Goal: Information Seeking & Learning: Learn about a topic

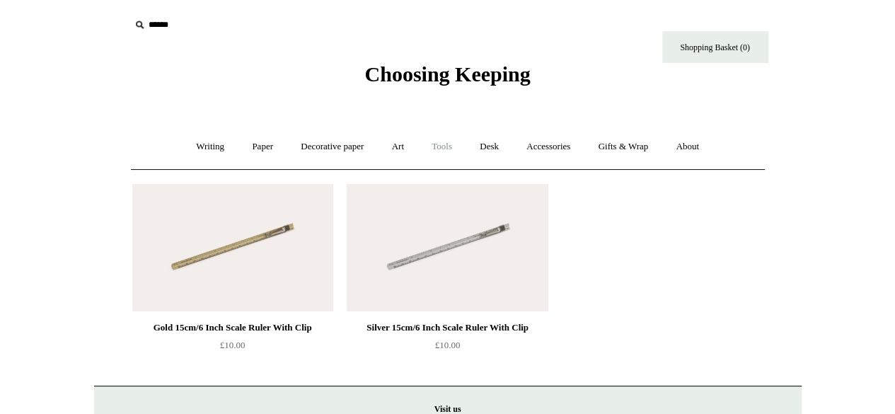
click at [432, 149] on link "Tools +" at bounding box center [442, 146] width 46 height 37
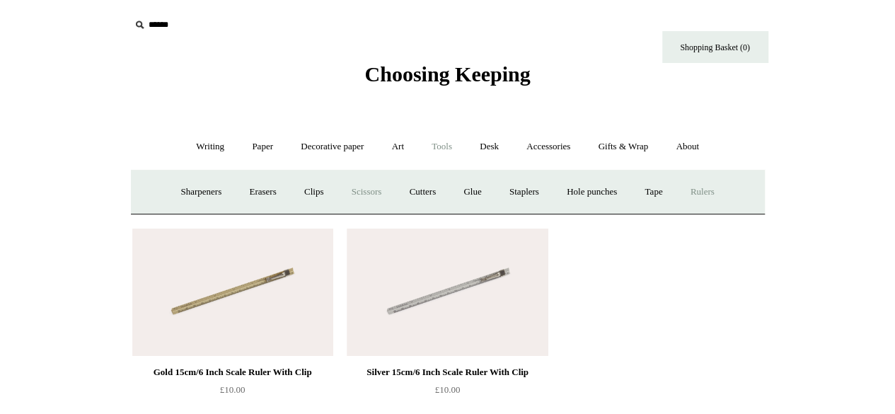
click at [374, 192] on link "Scissors" at bounding box center [367, 191] width 56 height 37
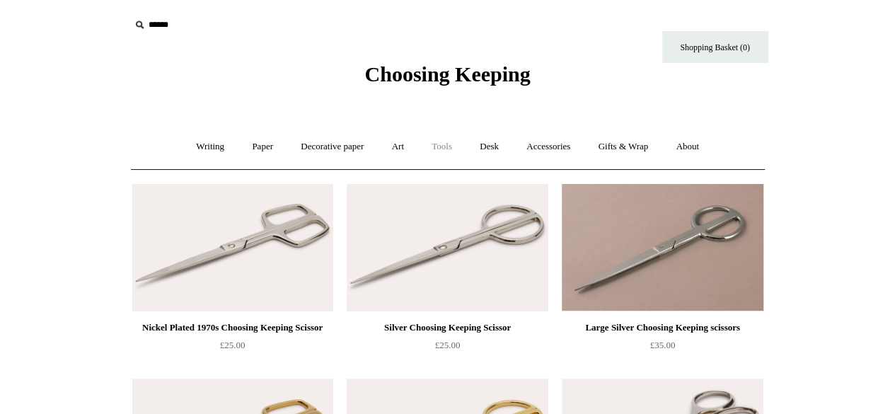
click at [450, 155] on link "Tools +" at bounding box center [442, 146] width 46 height 37
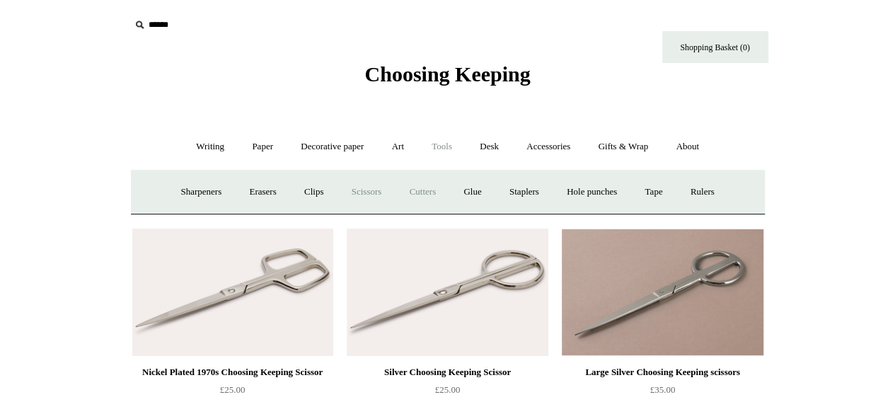
click at [425, 192] on link "Cutters" at bounding box center [422, 191] width 52 height 37
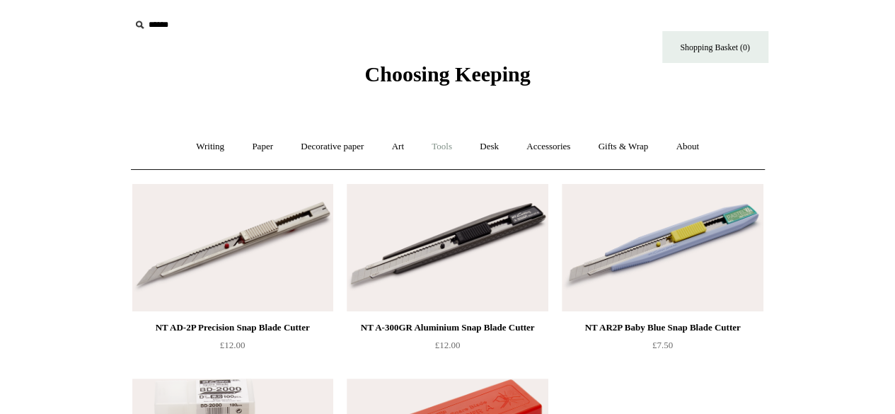
click at [446, 154] on link "Tools +" at bounding box center [442, 146] width 46 height 37
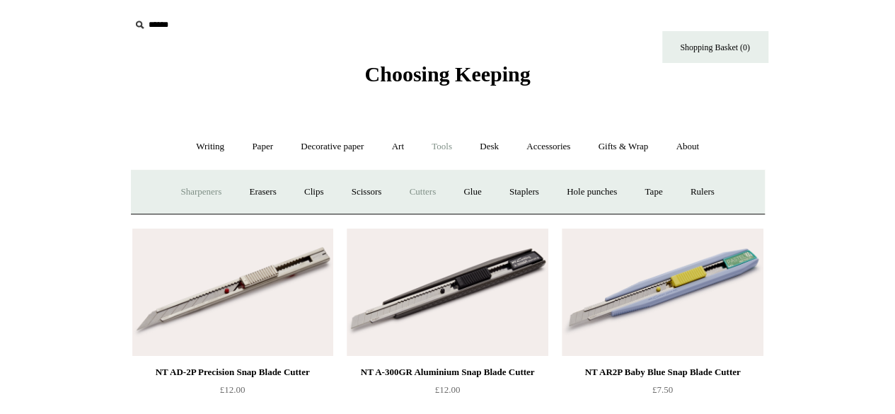
click at [190, 189] on link "Sharpeners" at bounding box center [201, 191] width 67 height 37
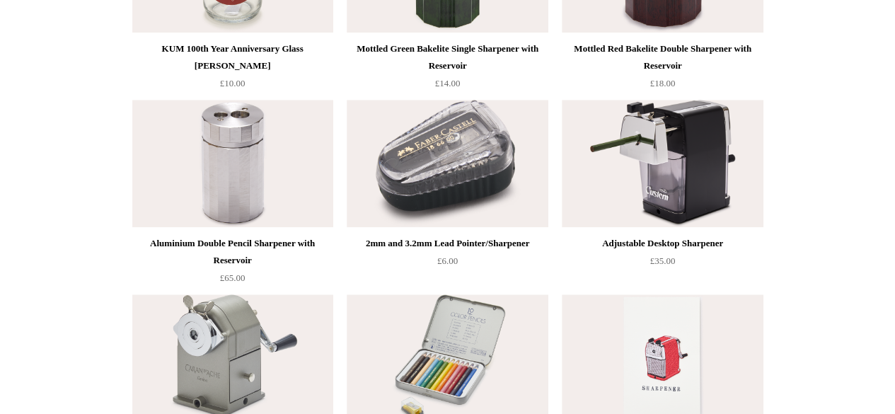
scroll to position [667, 0]
click at [470, 168] on img at bounding box center [447, 163] width 201 height 127
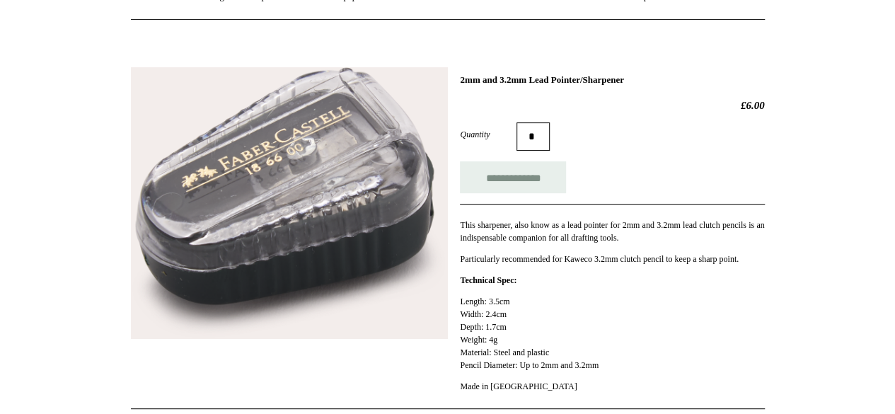
scroll to position [149, 0]
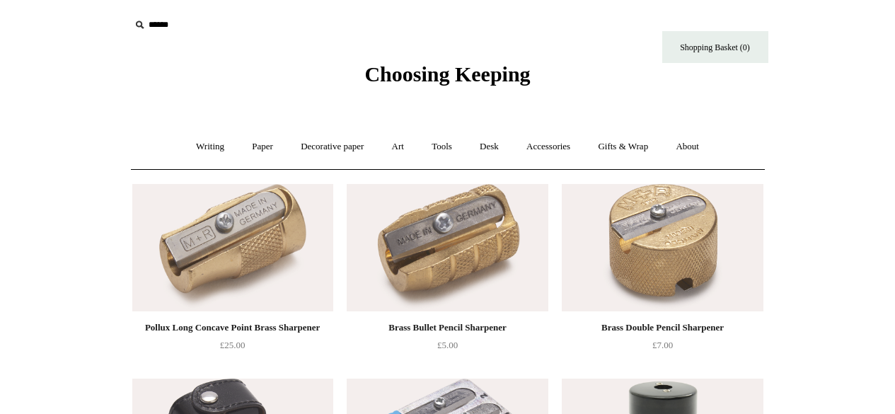
scroll to position [667, 0]
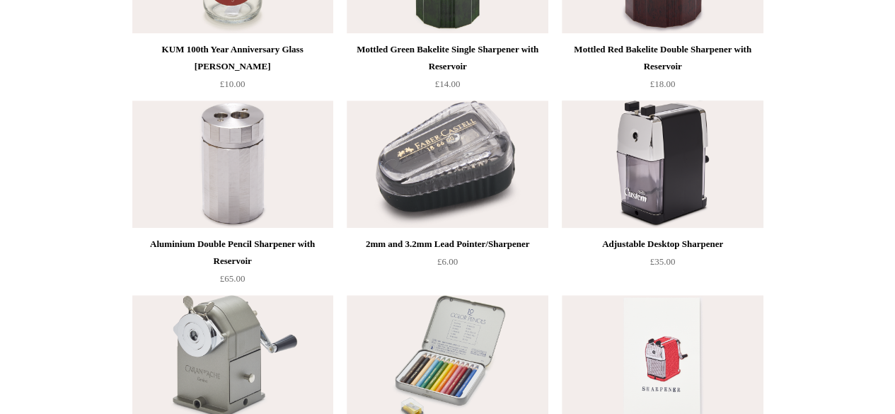
click at [682, 145] on img at bounding box center [662, 163] width 201 height 127
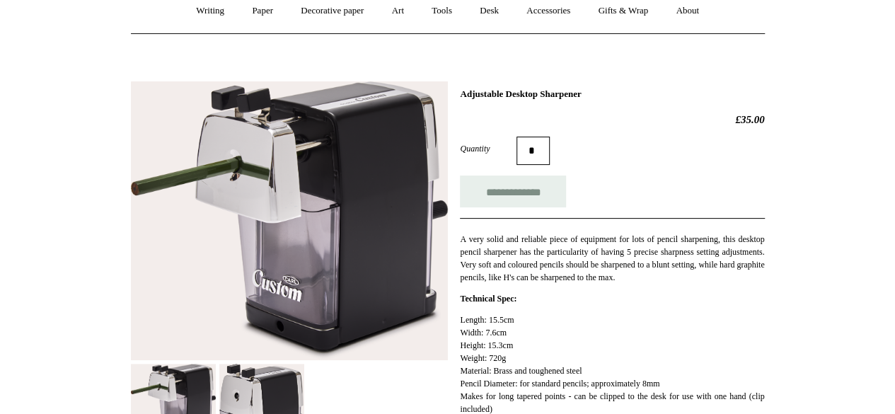
scroll to position [228, 0]
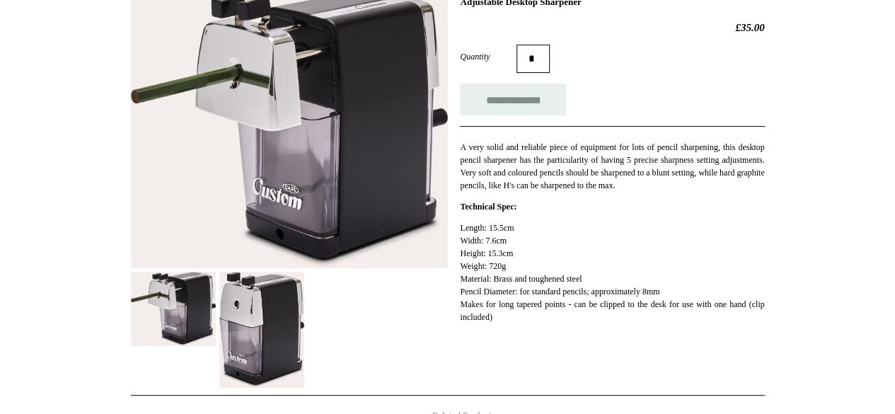
click at [276, 313] on img at bounding box center [261, 330] width 85 height 116
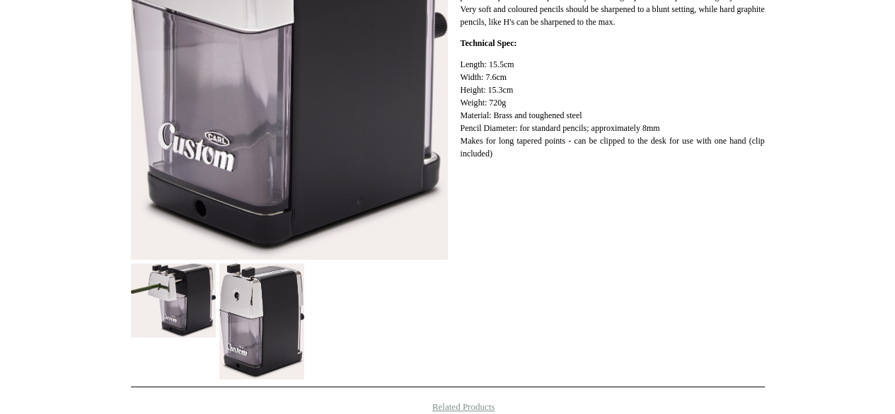
scroll to position [394, 0]
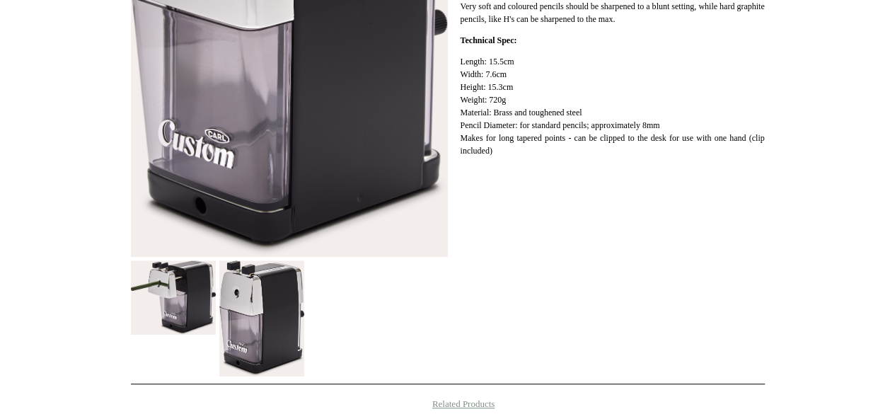
click at [183, 301] on img at bounding box center [173, 297] width 85 height 75
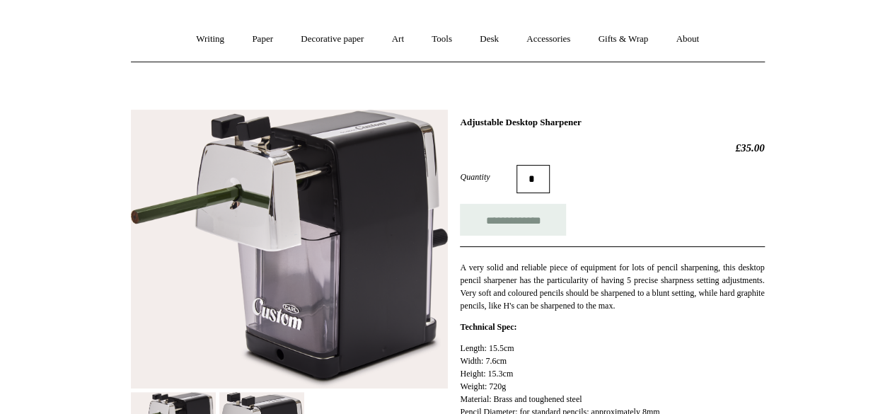
scroll to position [107, 0]
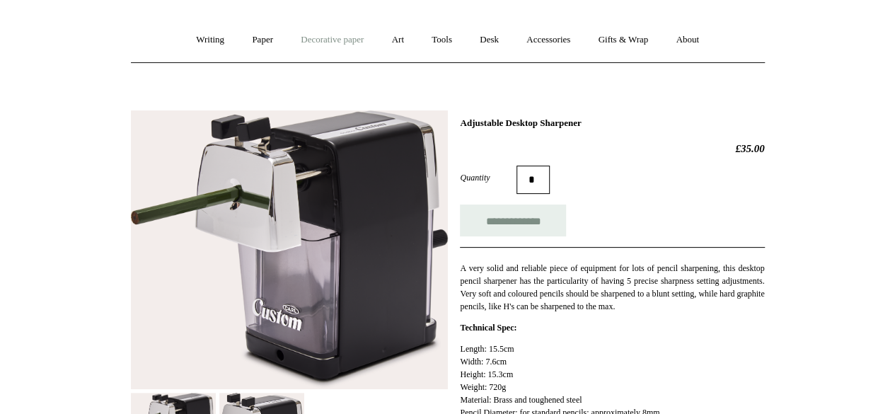
click at [351, 40] on link "Decorative paper +" at bounding box center [332, 39] width 88 height 37
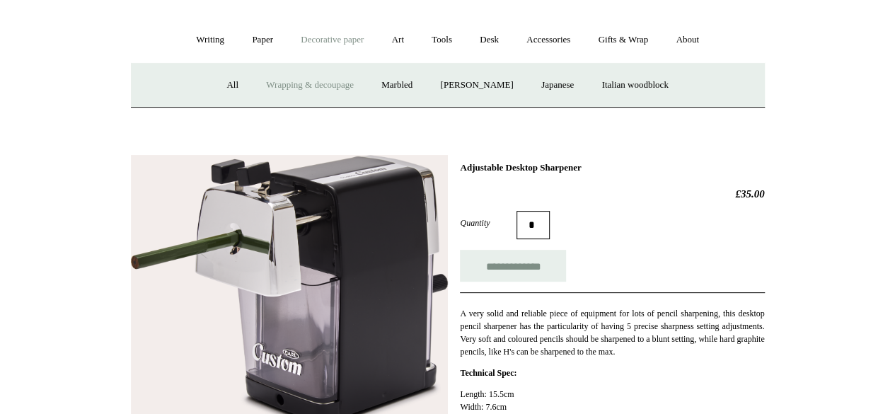
click at [308, 76] on link "Wrapping & decoupage" at bounding box center [309, 85] width 113 height 37
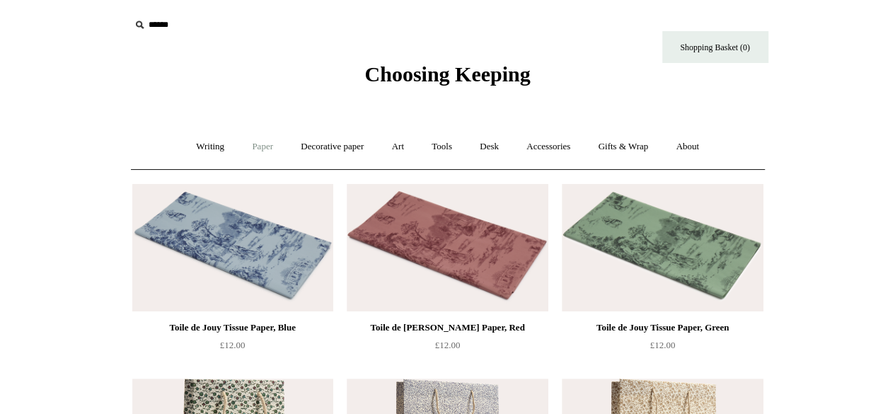
click at [241, 152] on link "Paper +" at bounding box center [262, 146] width 47 height 37
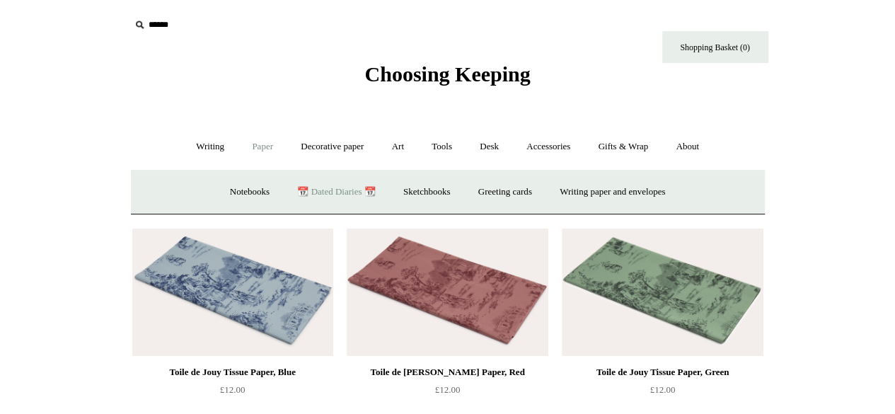
click at [334, 197] on link "📆 Dated Diaries 📆" at bounding box center [335, 191] width 103 height 37
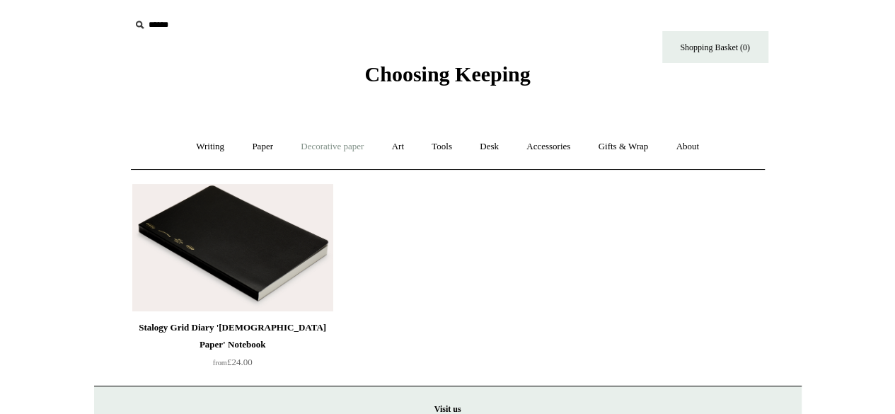
click at [325, 154] on link "Decorative paper +" at bounding box center [332, 146] width 88 height 37
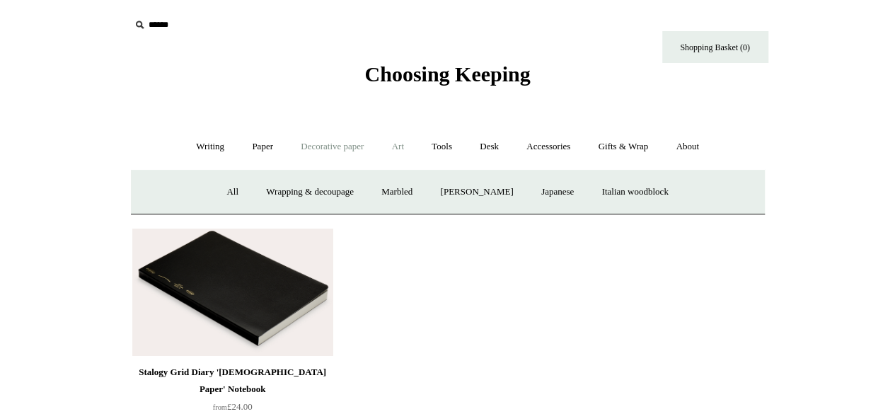
click at [393, 154] on link "Art +" at bounding box center [397, 146] width 37 height 37
click at [443, 148] on link "Tools +" at bounding box center [442, 146] width 46 height 37
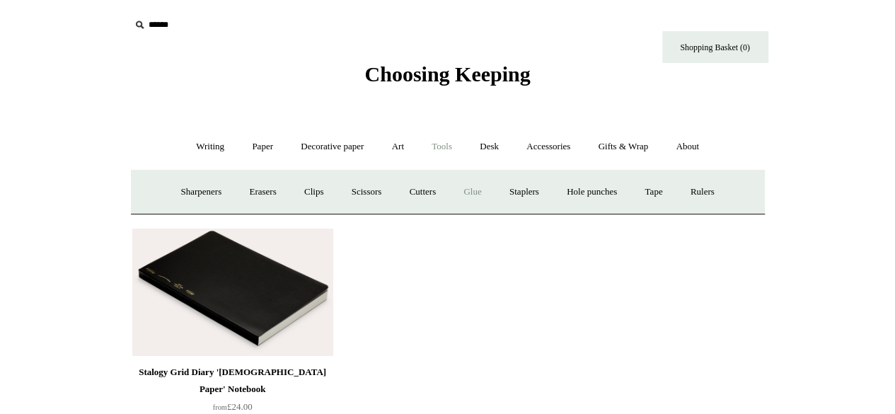
click at [471, 182] on link "Glue" at bounding box center [472, 191] width 43 height 37
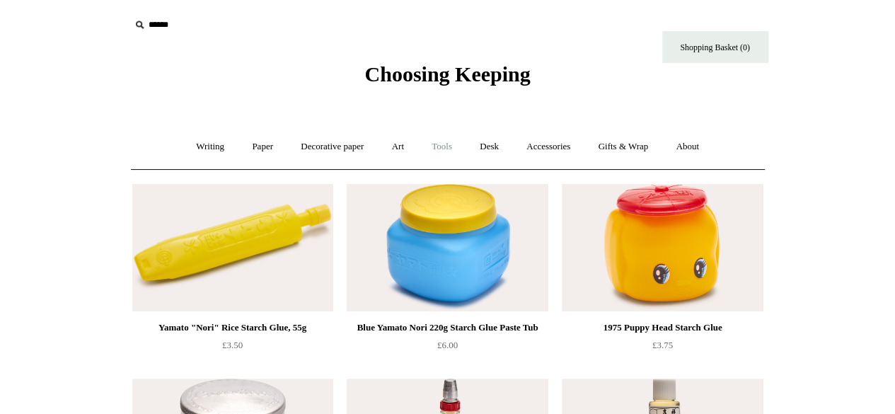
click at [443, 144] on link "Tools +" at bounding box center [442, 146] width 46 height 37
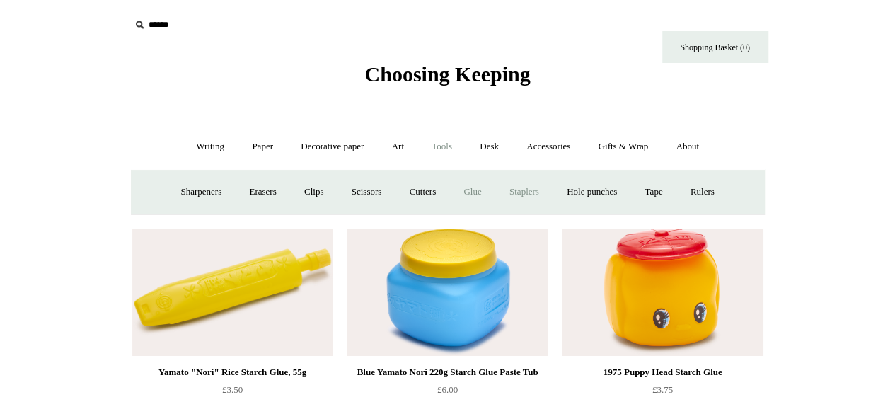
click at [529, 190] on link "Staplers +" at bounding box center [524, 191] width 55 height 37
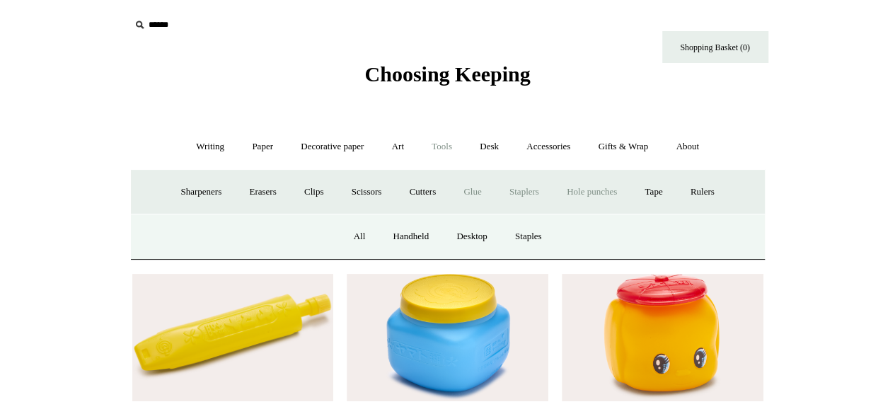
click at [579, 192] on link "Hole punches" at bounding box center [592, 191] width 76 height 37
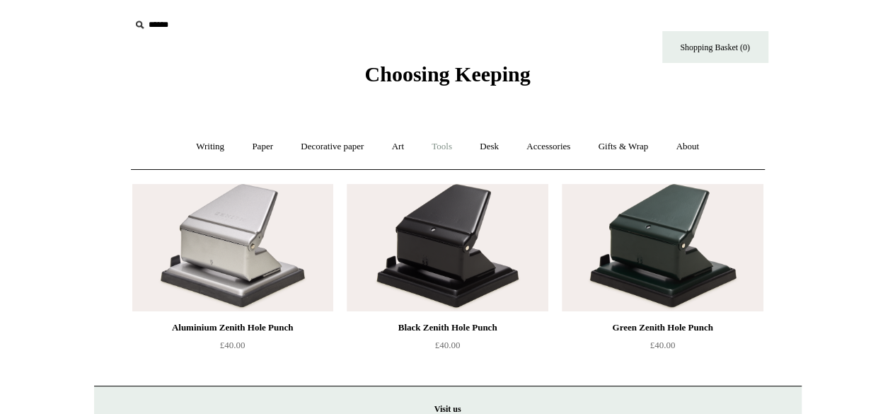
click at [446, 144] on link "Tools +" at bounding box center [442, 146] width 46 height 37
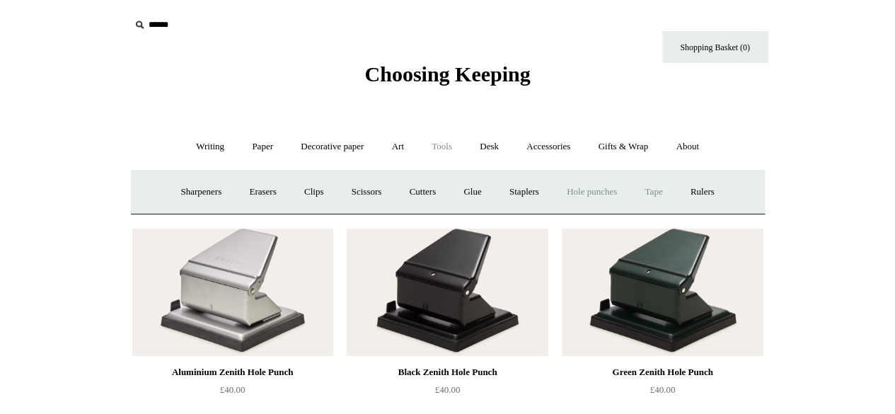
click at [675, 196] on link "Tape +" at bounding box center [653, 191] width 43 height 37
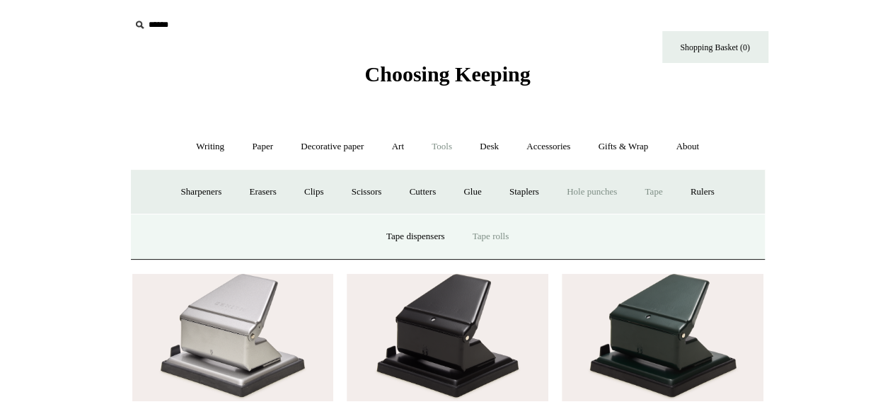
click at [480, 236] on link "Tape rolls" at bounding box center [491, 236] width 62 height 37
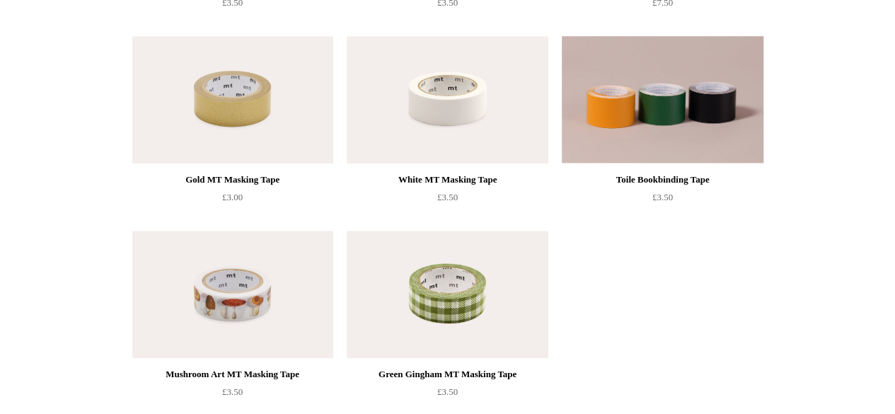
scroll to position [538, 0]
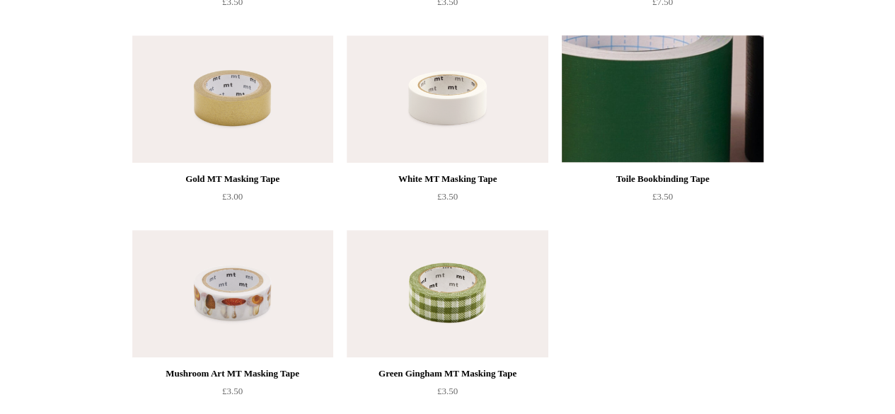
click at [581, 130] on img at bounding box center [662, 98] width 201 height 127
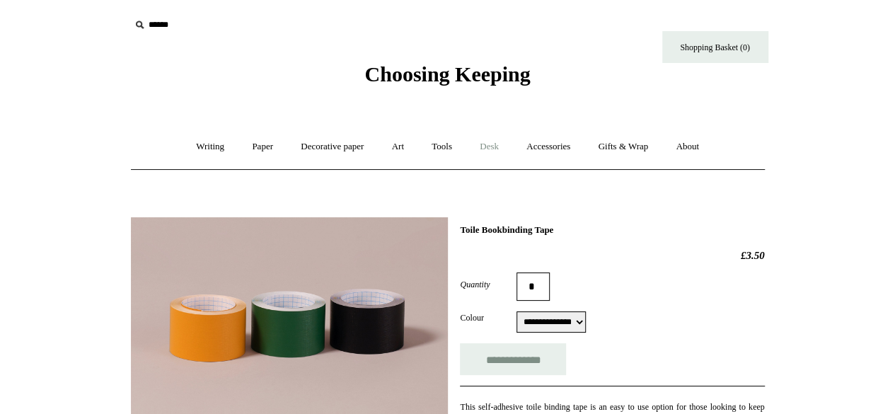
click at [483, 149] on link "Desk +" at bounding box center [489, 146] width 45 height 37
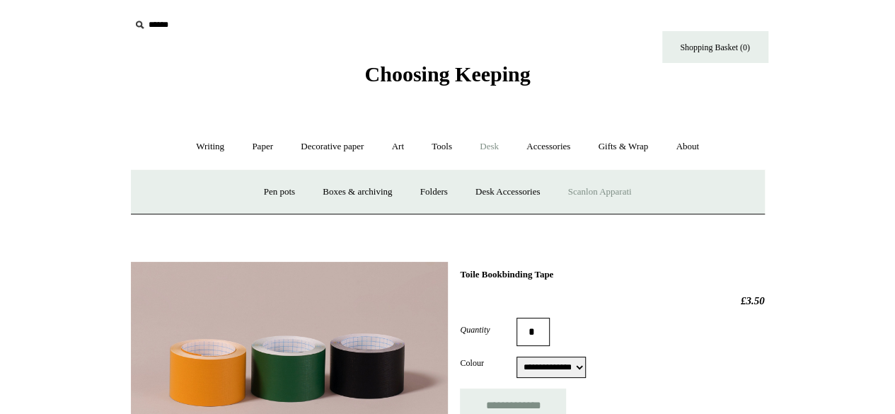
click at [599, 195] on link "Scanlon Apparati" at bounding box center [599, 191] width 89 height 37
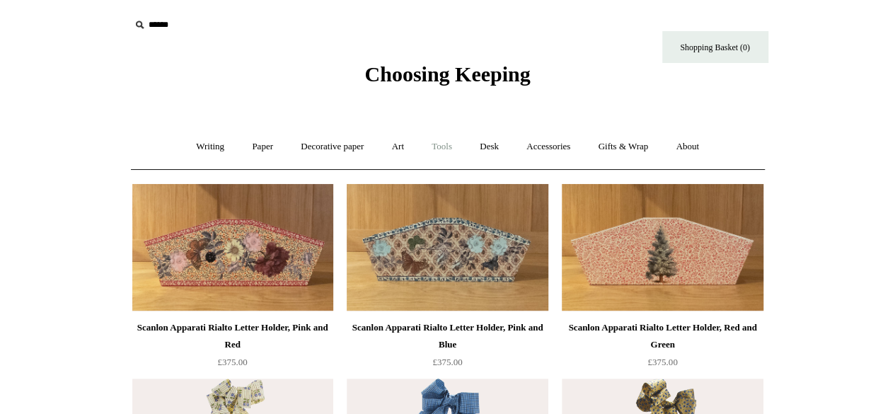
click at [448, 144] on link "Tools +" at bounding box center [442, 146] width 46 height 37
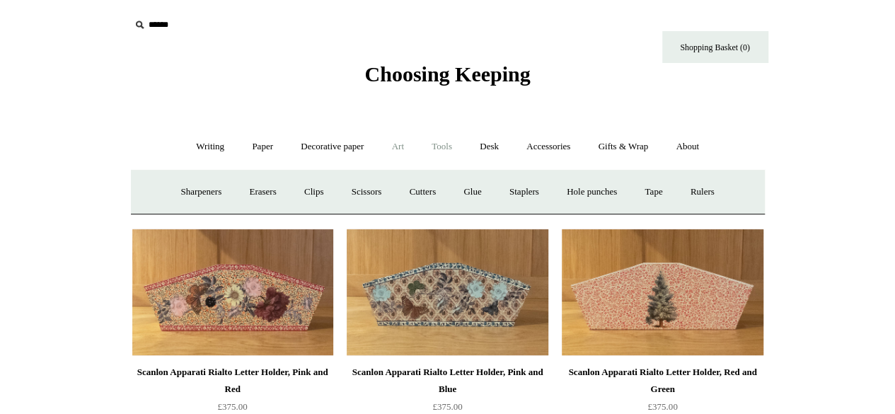
click at [387, 162] on link "Art +" at bounding box center [397, 146] width 37 height 37
click at [426, 193] on link "Pastels & charcoal" at bounding box center [387, 191] width 94 height 37
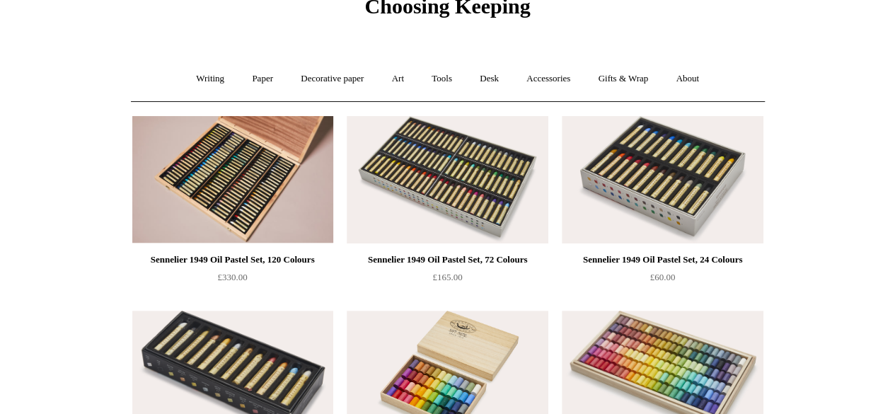
scroll to position [57, 0]
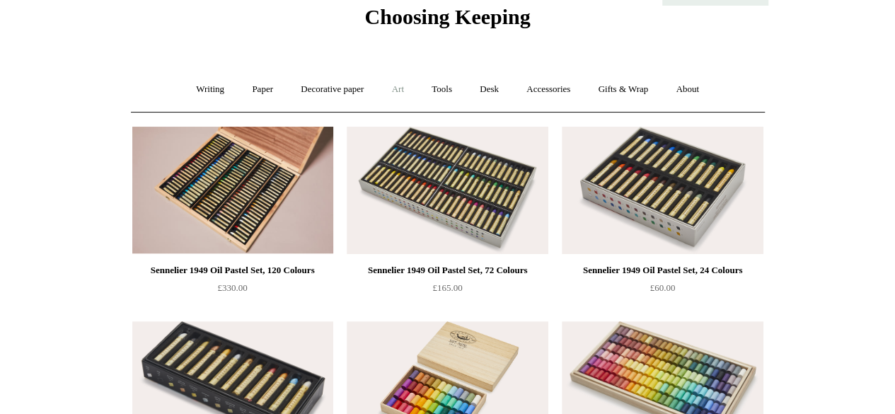
click at [395, 83] on link "Art +" at bounding box center [397, 89] width 37 height 37
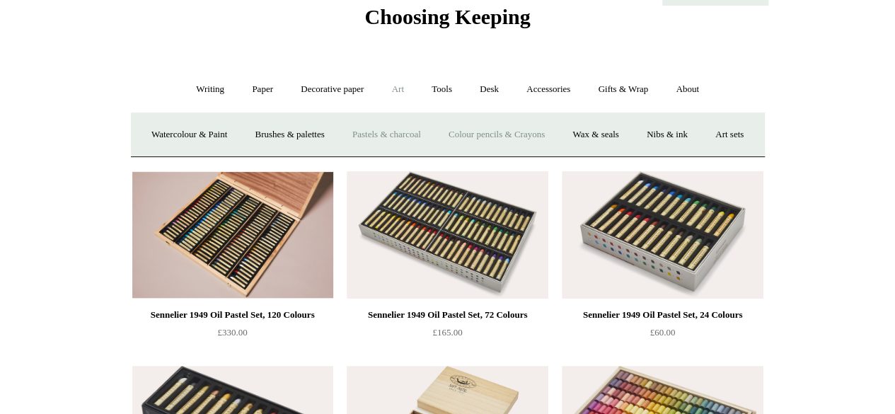
click at [509, 141] on link "Colour pencils & Crayons" at bounding box center [497, 134] width 122 height 37
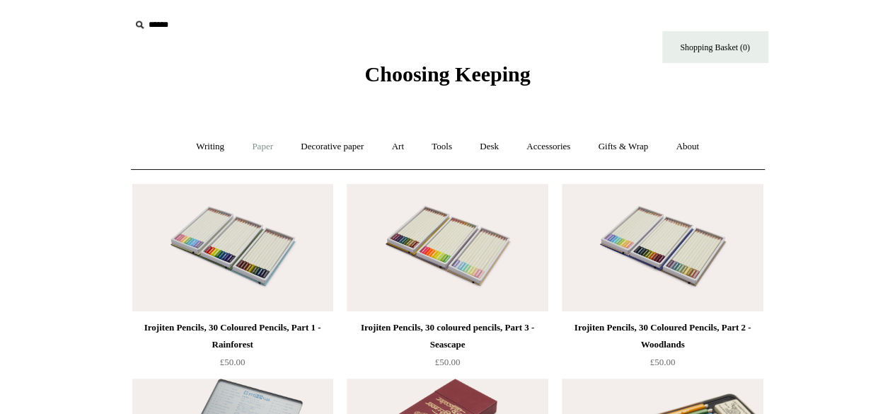
click at [247, 138] on link "Paper +" at bounding box center [262, 146] width 47 height 37
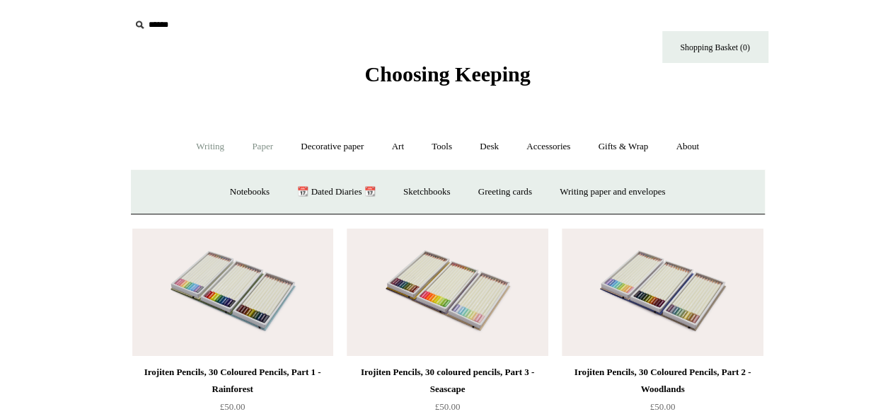
click at [200, 141] on link "Writing +" at bounding box center [210, 146] width 54 height 37
click at [410, 149] on link "Art +" at bounding box center [397, 146] width 37 height 37
click at [256, 147] on link "Paper +" at bounding box center [262, 146] width 47 height 37
click at [449, 200] on link "Sketchbooks +" at bounding box center [427, 191] width 72 height 37
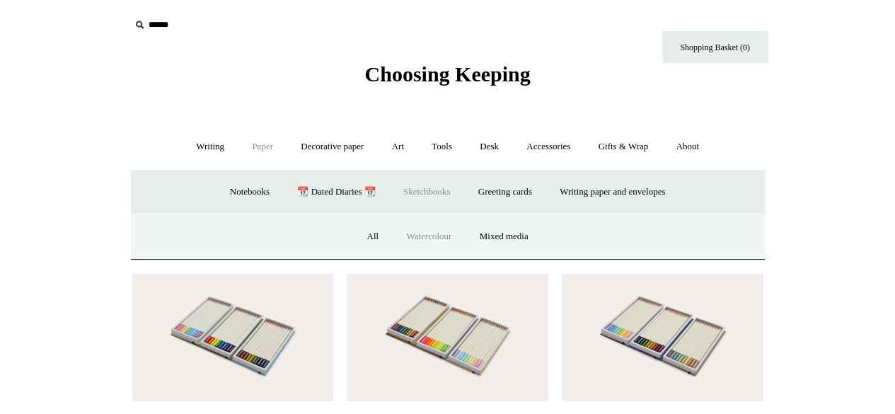
click at [429, 241] on link "Watercolour" at bounding box center [428, 236] width 71 height 37
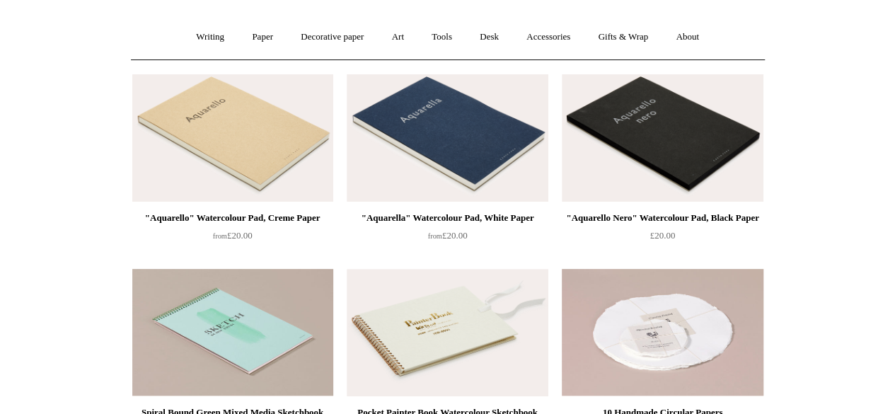
scroll to position [110, 0]
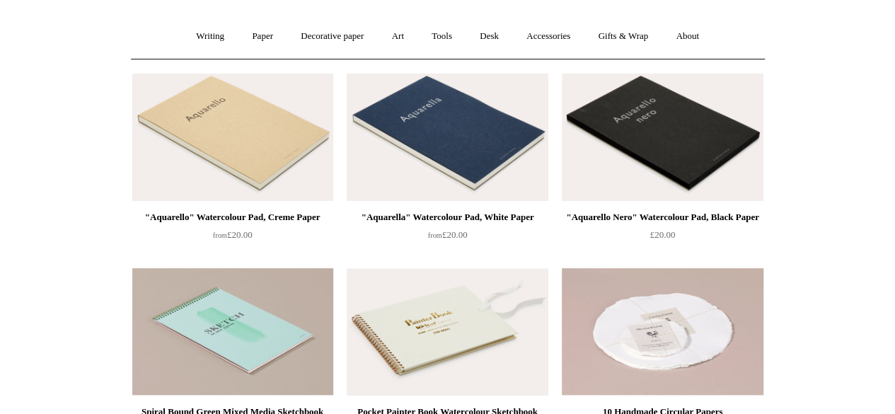
click at [480, 158] on img at bounding box center [447, 137] width 201 height 127
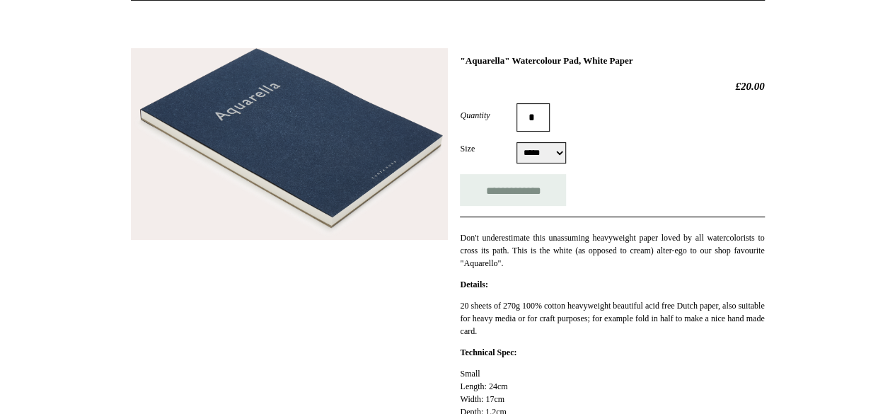
scroll to position [173, 0]
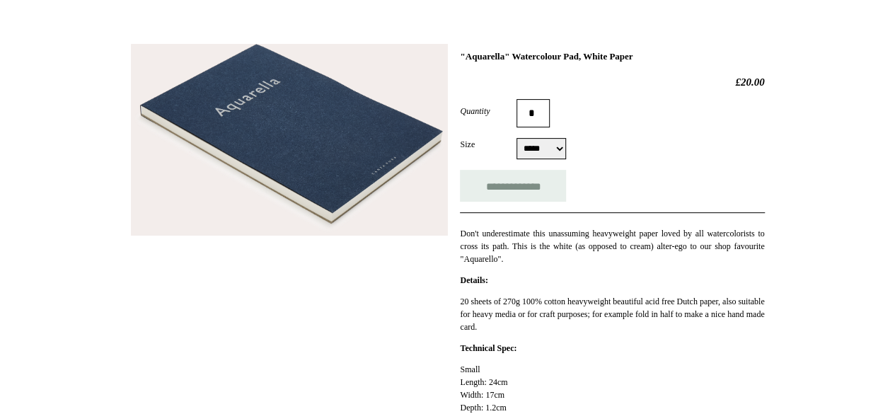
click at [352, 199] on img at bounding box center [289, 140] width 317 height 192
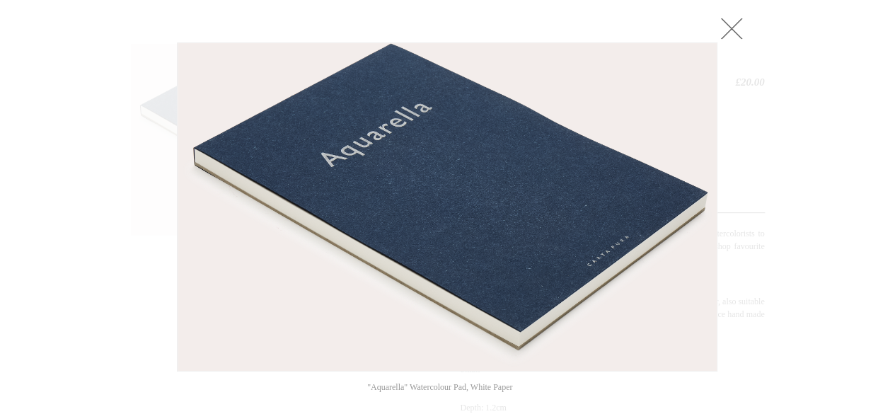
click at [730, 32] on link at bounding box center [731, 28] width 28 height 28
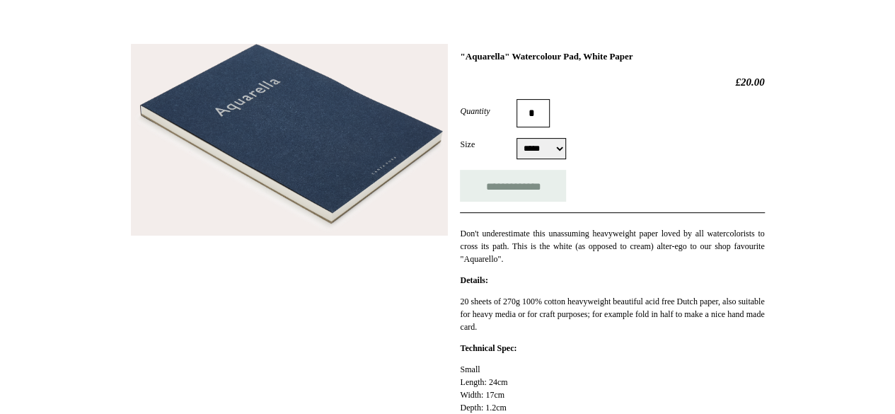
click at [538, 154] on select "***** *****" at bounding box center [541, 148] width 50 height 21
select select "*****"
click at [516, 138] on select "***** *****" at bounding box center [541, 148] width 50 height 21
click at [490, 192] on input "**********" at bounding box center [513, 186] width 106 height 32
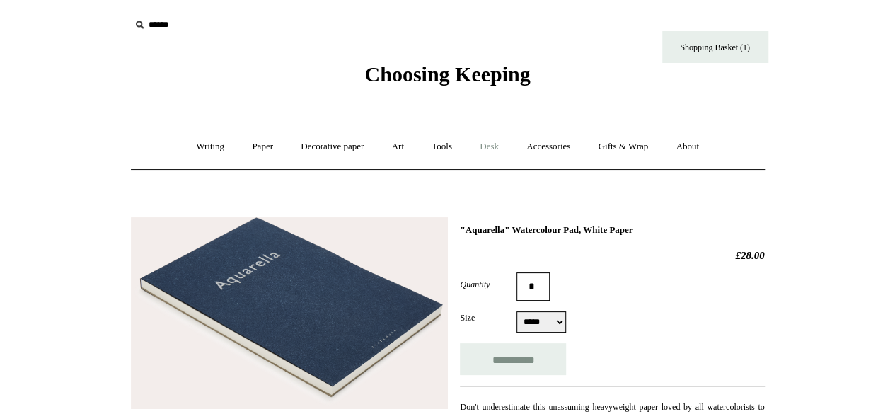
type input "**********"
click at [398, 149] on link "Art +" at bounding box center [397, 146] width 37 height 37
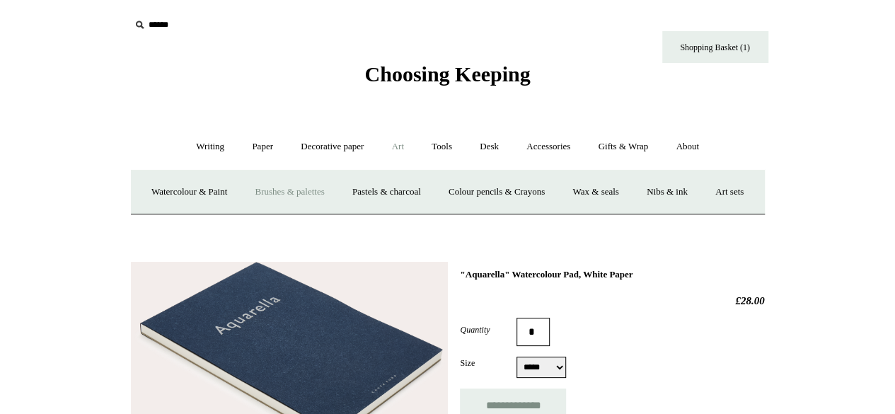
click at [315, 199] on link "Brushes & palettes" at bounding box center [289, 191] width 95 height 37
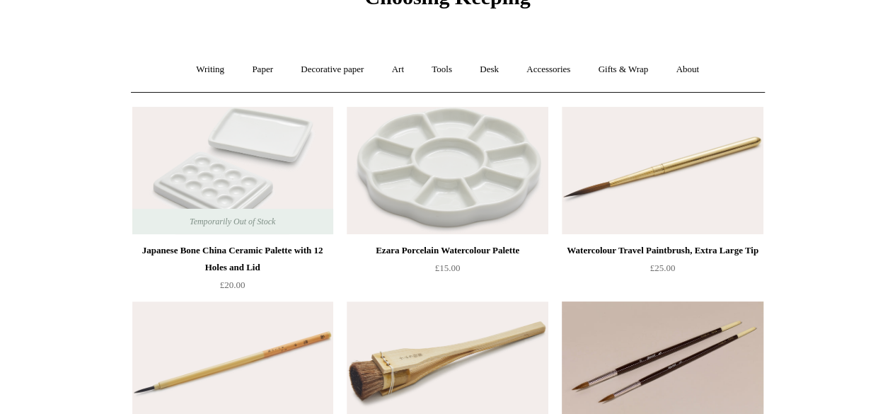
scroll to position [76, 0]
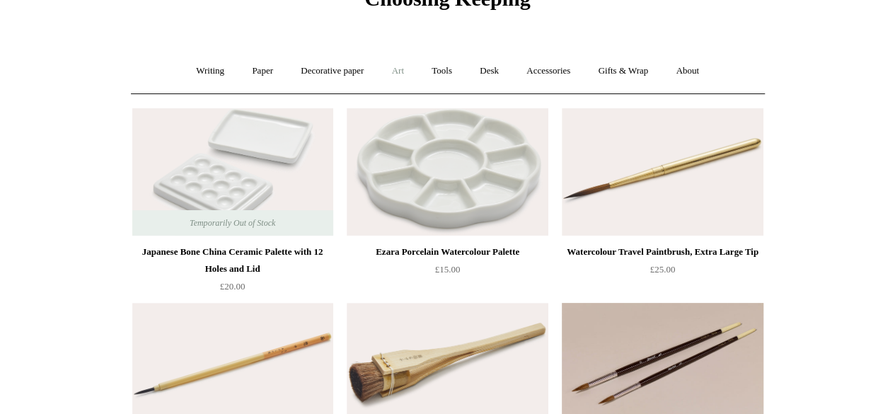
click at [406, 76] on link "Art +" at bounding box center [397, 70] width 37 height 37
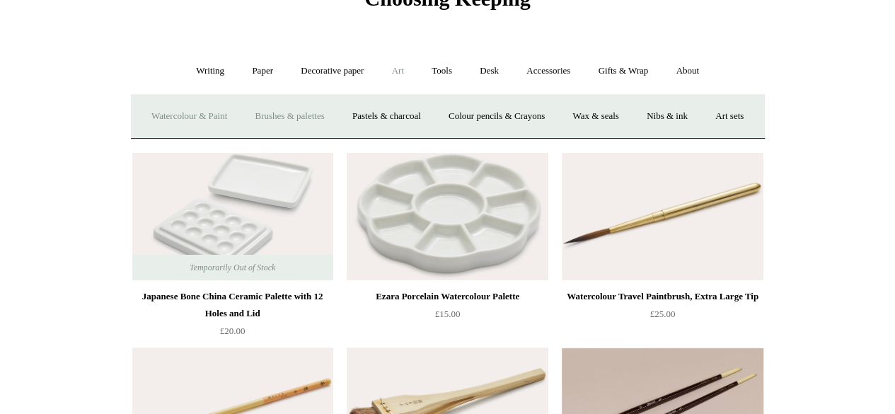
click at [228, 105] on link "Watercolour & Paint" at bounding box center [189, 116] width 101 height 37
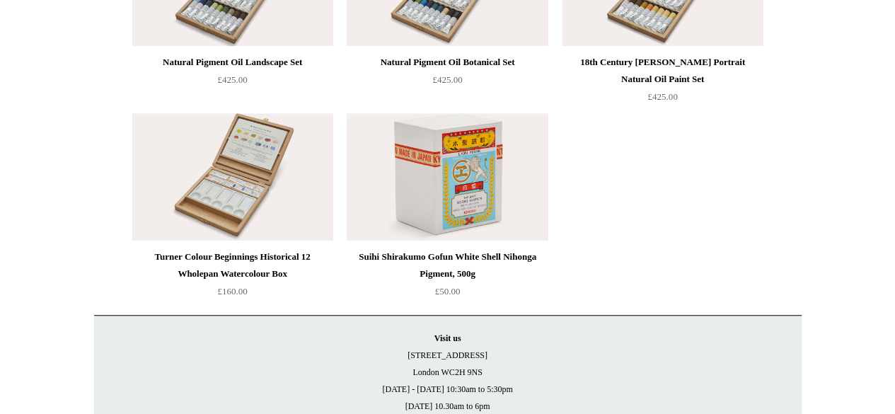
scroll to position [3184, 0]
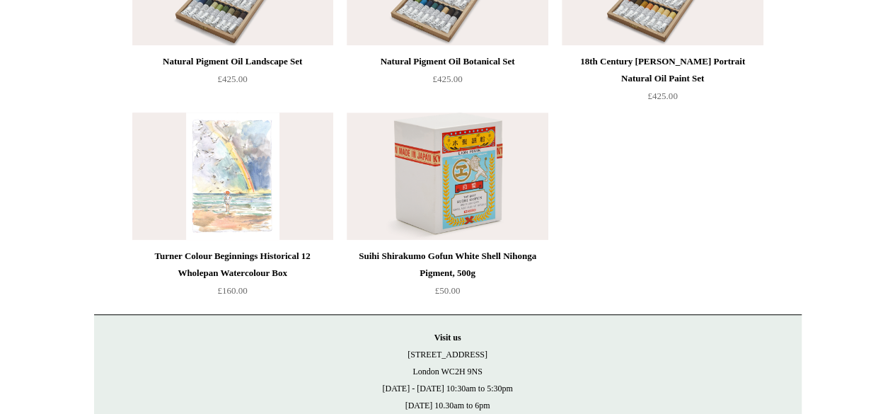
click at [262, 189] on img at bounding box center [232, 175] width 201 height 127
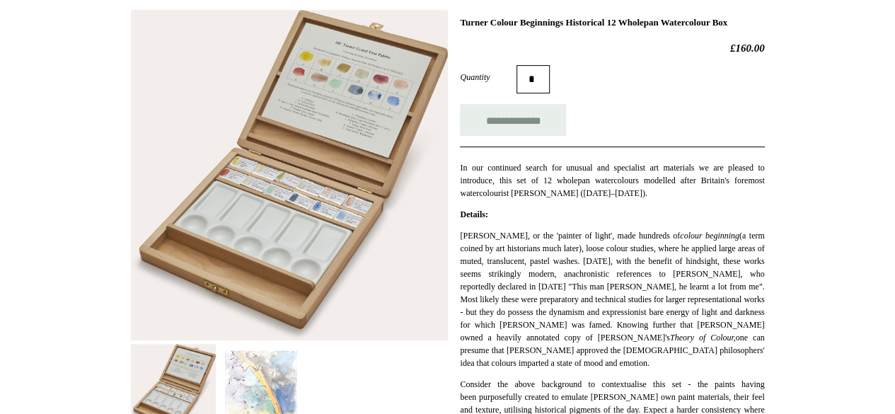
scroll to position [208, 0]
click at [342, 141] on img at bounding box center [289, 174] width 317 height 330
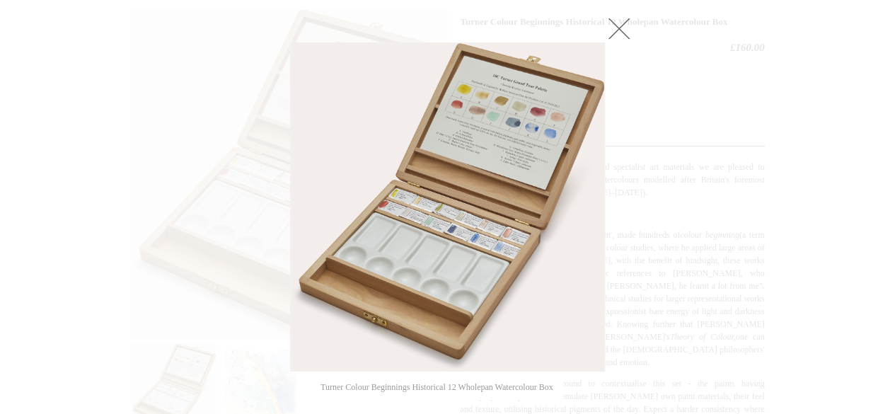
click at [617, 28] on link at bounding box center [619, 28] width 28 height 28
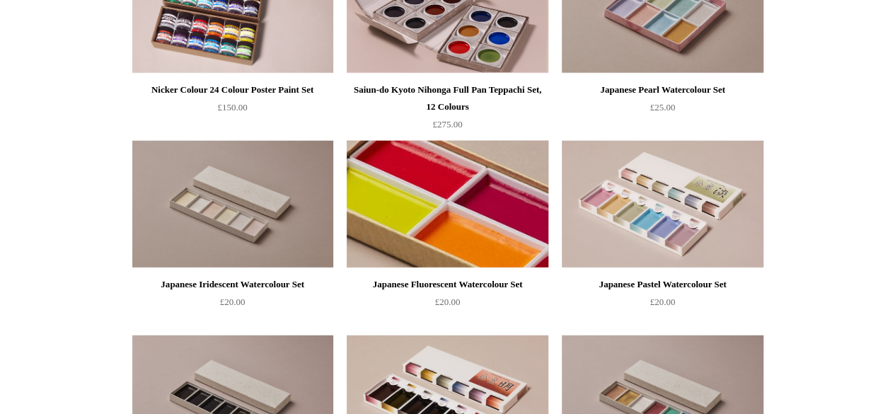
scroll to position [1795, 0]
click at [442, 213] on img at bounding box center [447, 203] width 201 height 127
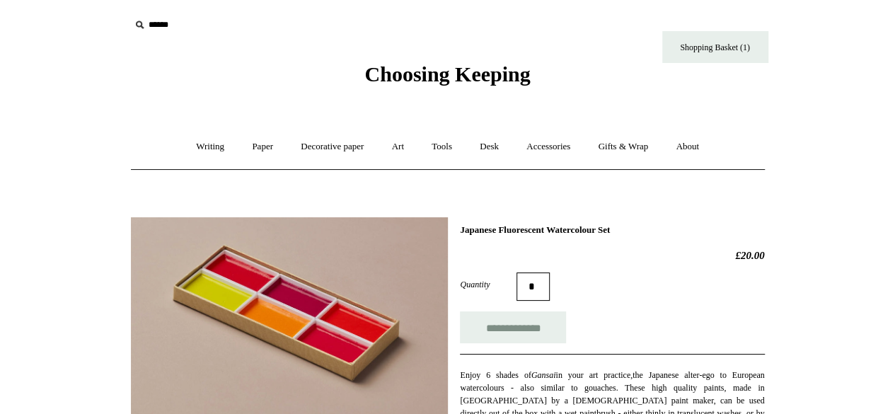
scroll to position [173, 0]
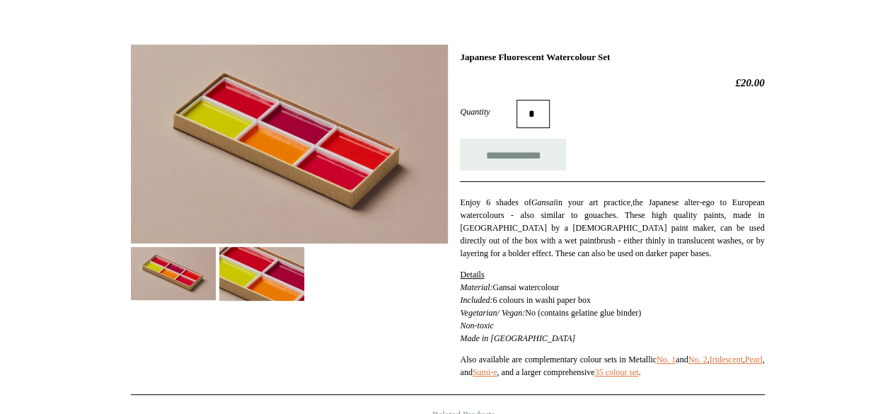
click at [274, 279] on img at bounding box center [261, 274] width 85 height 54
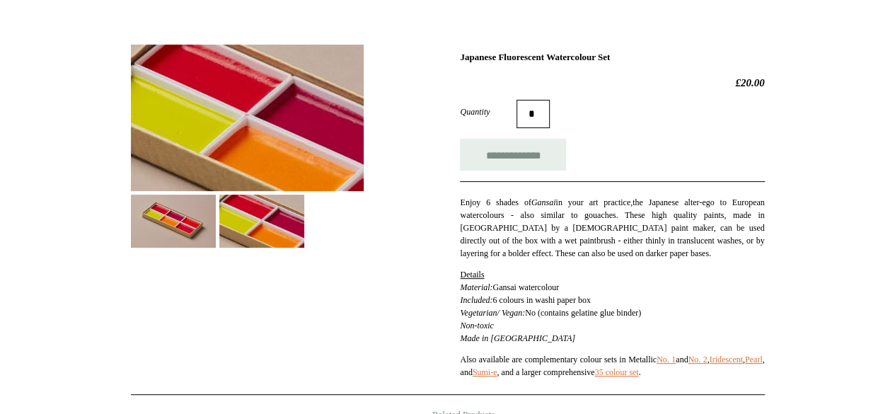
click at [161, 248] on div "**********" at bounding box center [448, 215] width 634 height 362
click at [192, 222] on img at bounding box center [173, 221] width 85 height 53
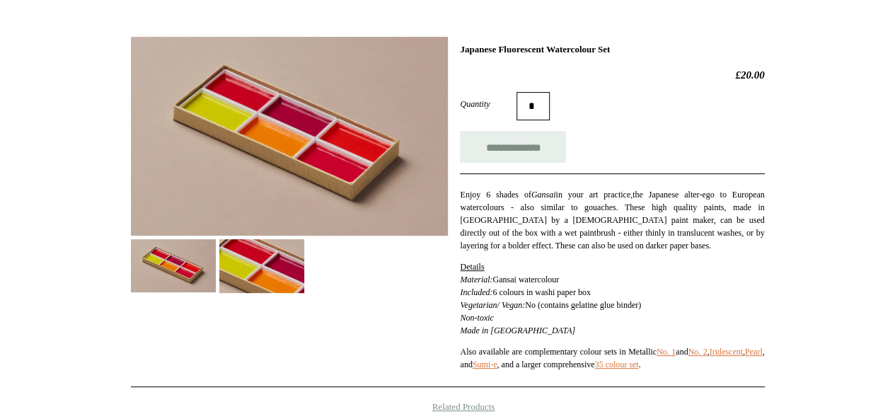
scroll to position [181, 0]
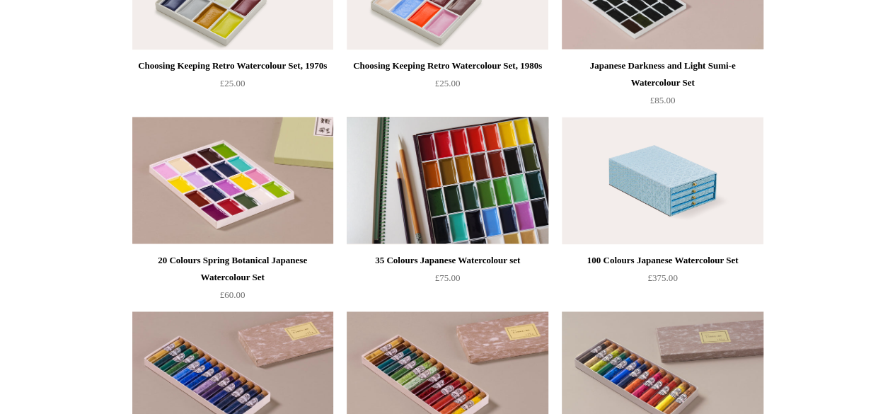
scroll to position [1041, 0]
click at [431, 199] on img at bounding box center [447, 179] width 201 height 127
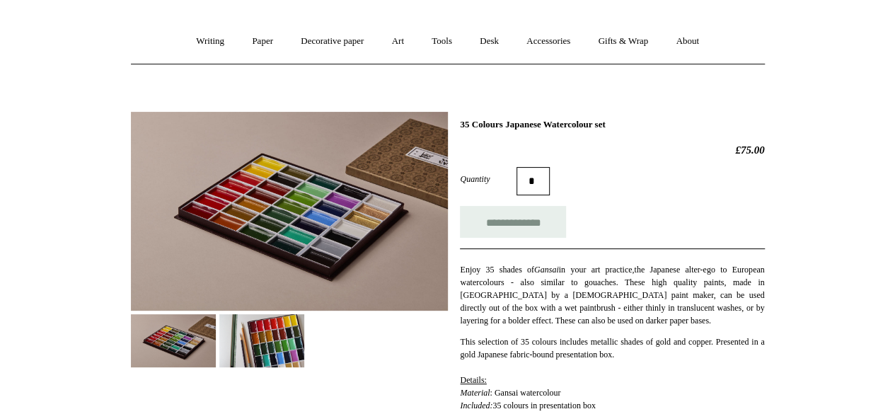
scroll to position [106, 0]
click at [249, 355] on img at bounding box center [261, 339] width 85 height 53
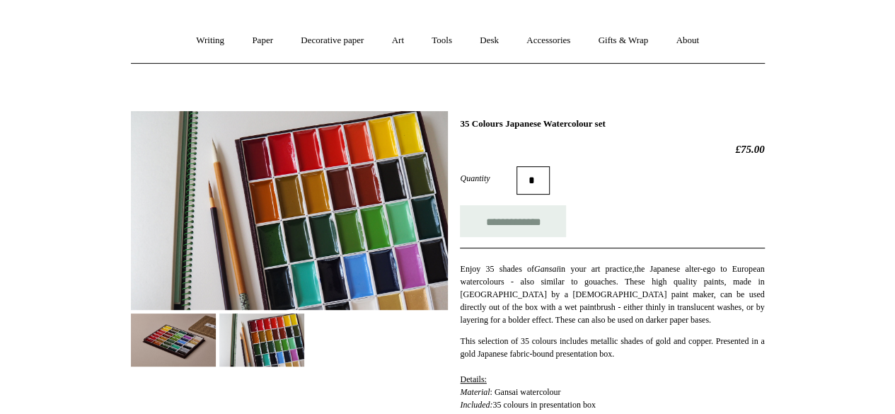
click at [180, 330] on img at bounding box center [173, 339] width 85 height 53
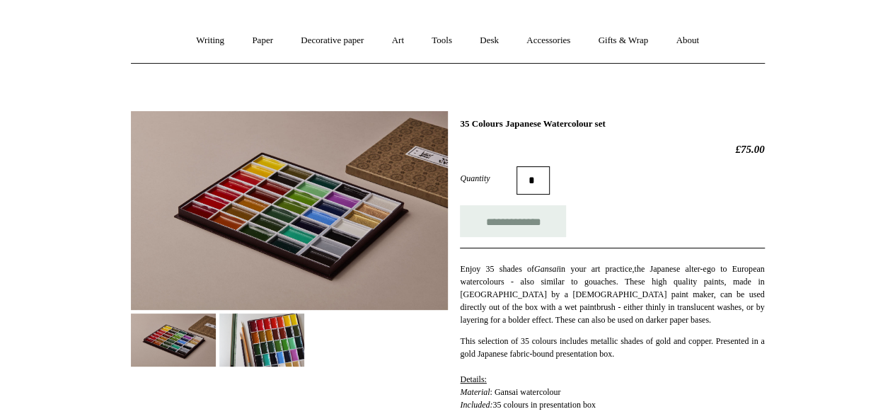
click at [274, 332] on img at bounding box center [261, 339] width 85 height 53
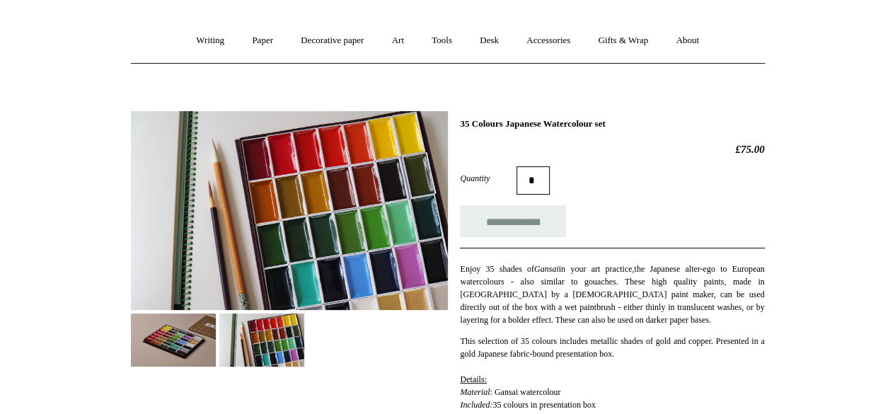
click at [180, 342] on img at bounding box center [173, 339] width 85 height 53
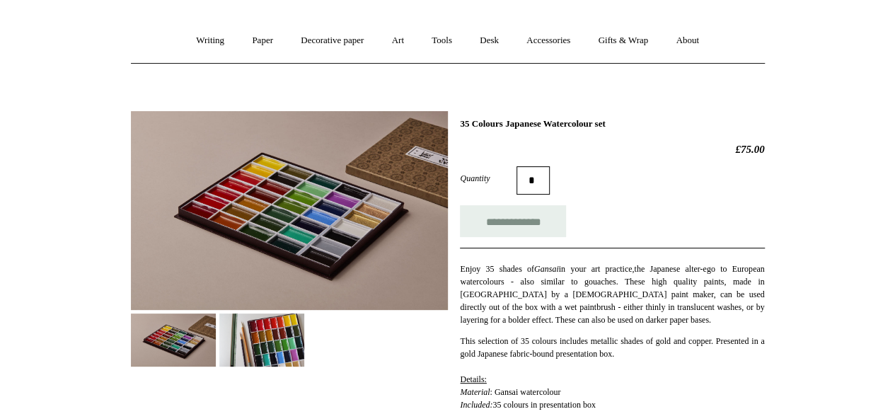
click at [265, 339] on img at bounding box center [261, 339] width 85 height 53
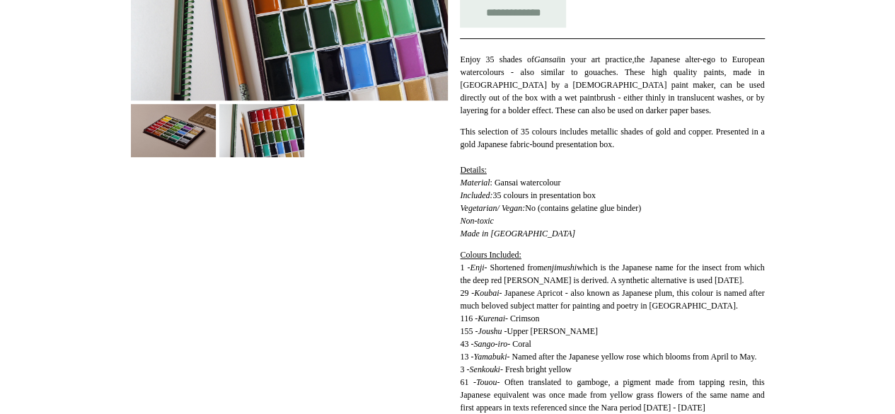
scroll to position [0, 0]
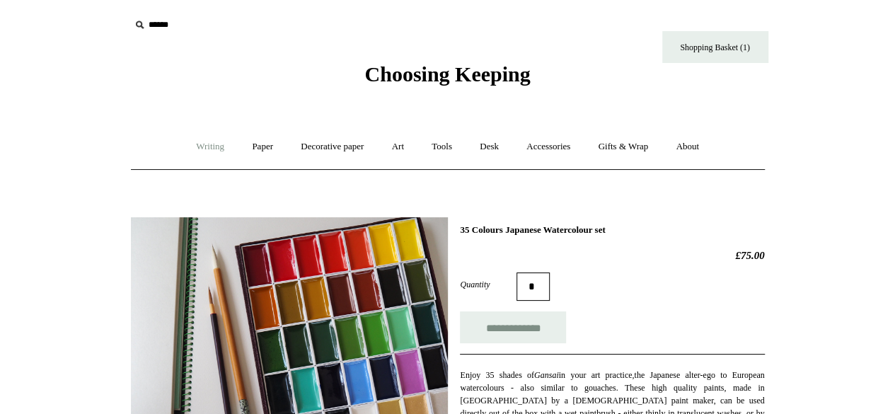
click at [207, 149] on link "Writing +" at bounding box center [210, 146] width 54 height 37
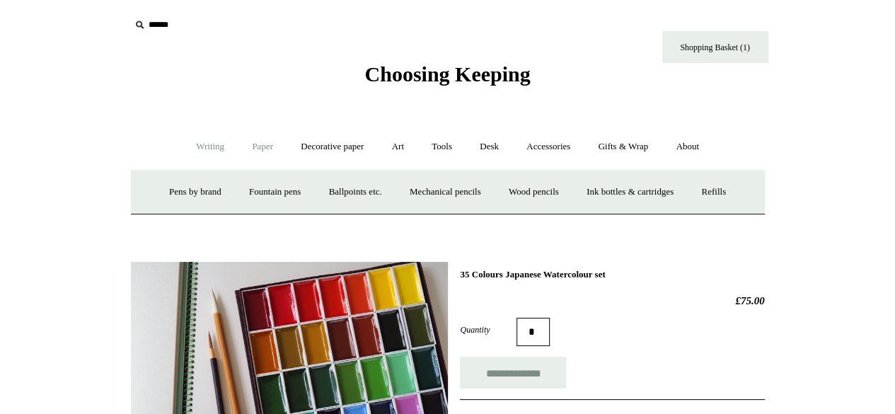
click at [256, 146] on link "Paper +" at bounding box center [262, 146] width 47 height 37
click at [317, 151] on link "Decorative paper +" at bounding box center [332, 146] width 88 height 37
click at [389, 152] on link "Art +" at bounding box center [397, 146] width 37 height 37
click at [222, 192] on link "Watercolour & Paint" at bounding box center [189, 191] width 101 height 37
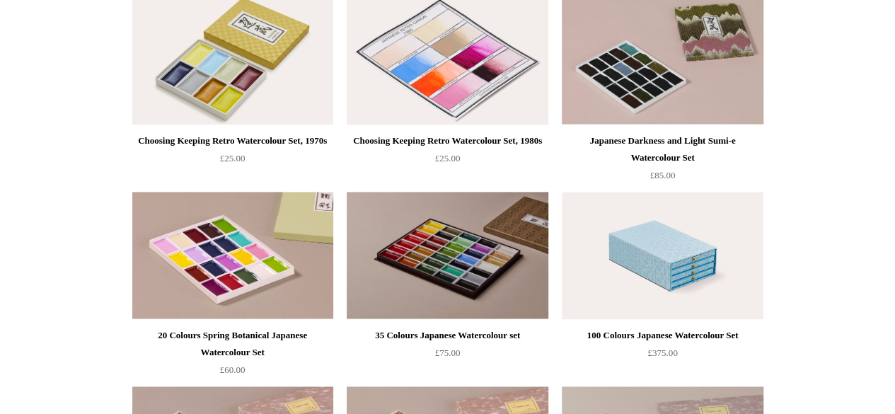
scroll to position [966, 0]
click at [427, 117] on img at bounding box center [447, 59] width 201 height 127
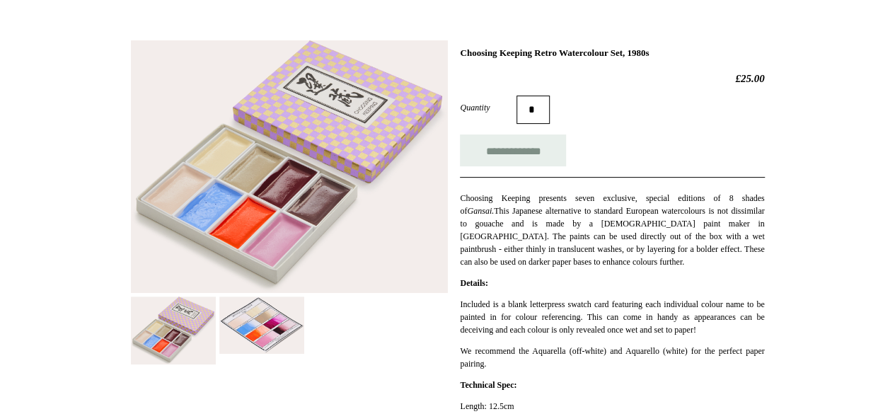
scroll to position [178, 0]
click at [178, 330] on img at bounding box center [173, 330] width 85 height 68
click at [273, 337] on img at bounding box center [261, 324] width 85 height 57
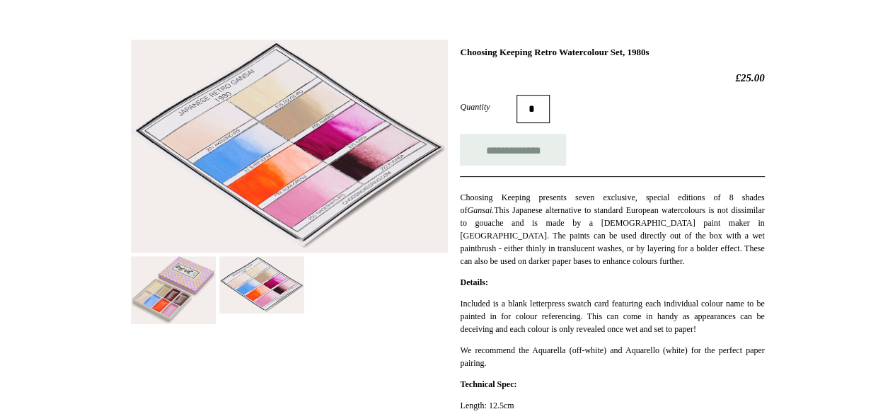
click at [149, 270] on img at bounding box center [173, 290] width 85 height 68
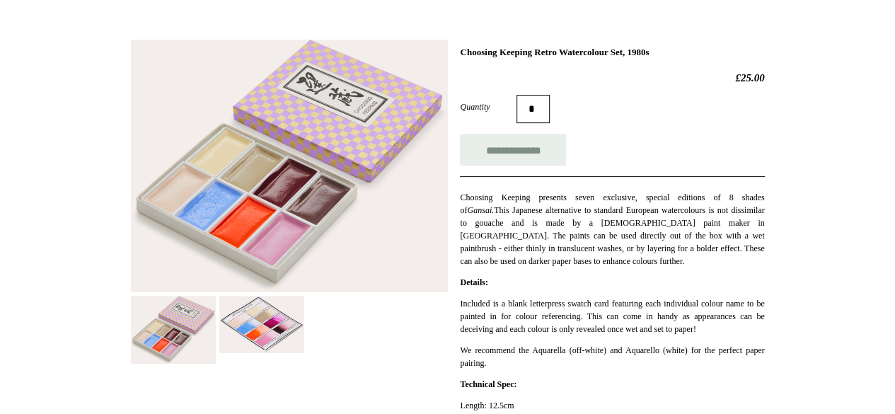
click at [291, 337] on img at bounding box center [261, 324] width 85 height 57
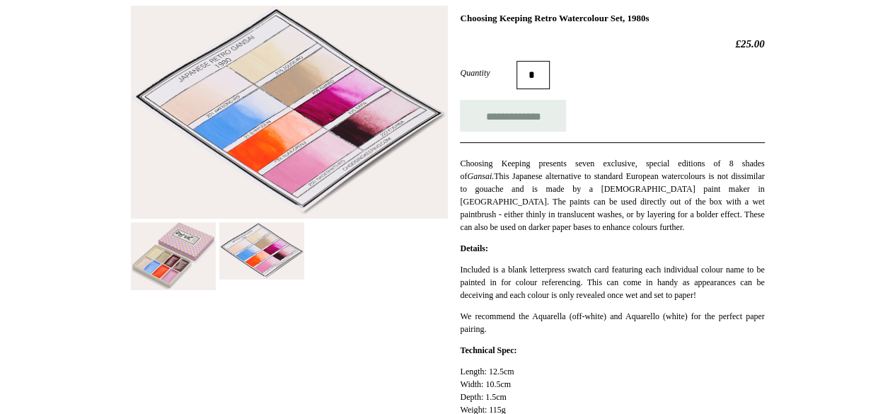
scroll to position [210, 0]
